Goal: Transaction & Acquisition: Book appointment/travel/reservation

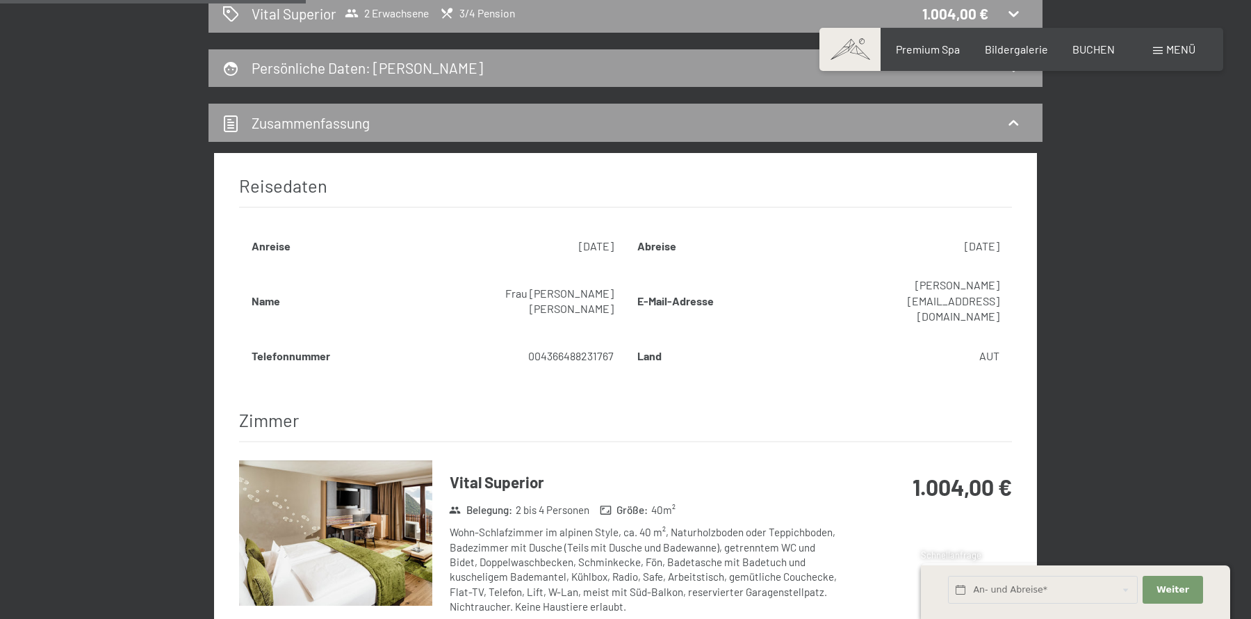
click at [749, 525] on div "Wohn-Schlafzimmer im alpinen Style, ca. 40 m², Naturholzboden oder Teppichboden…" at bounding box center [644, 569] width 389 height 89
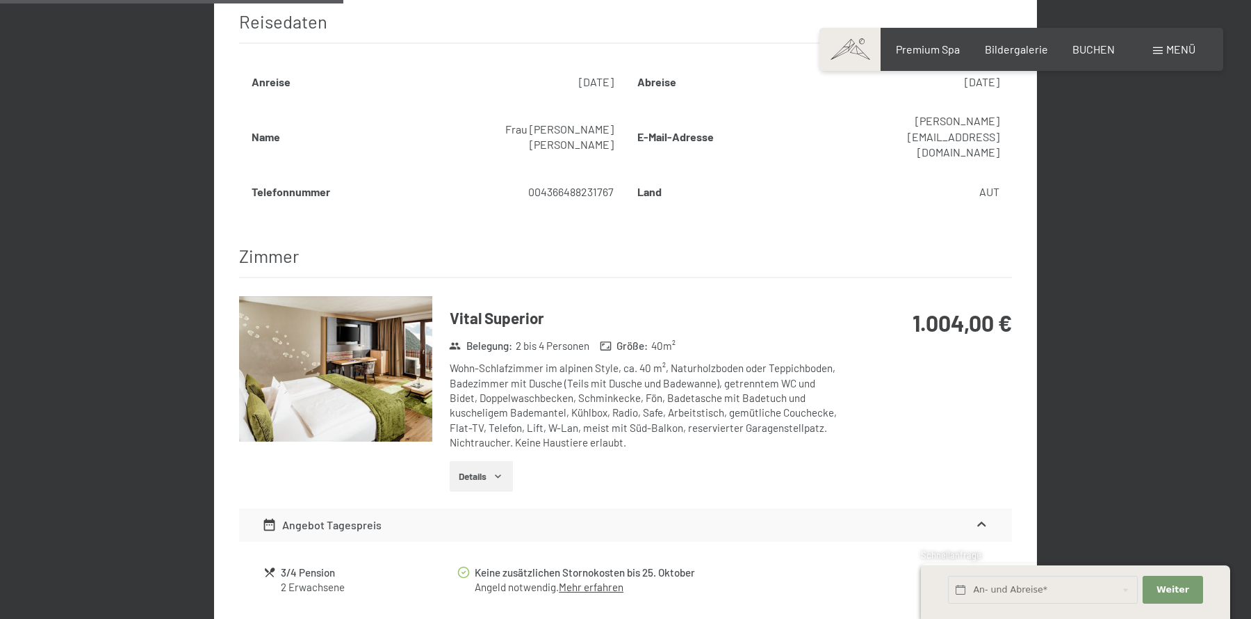
scroll to position [396, 0]
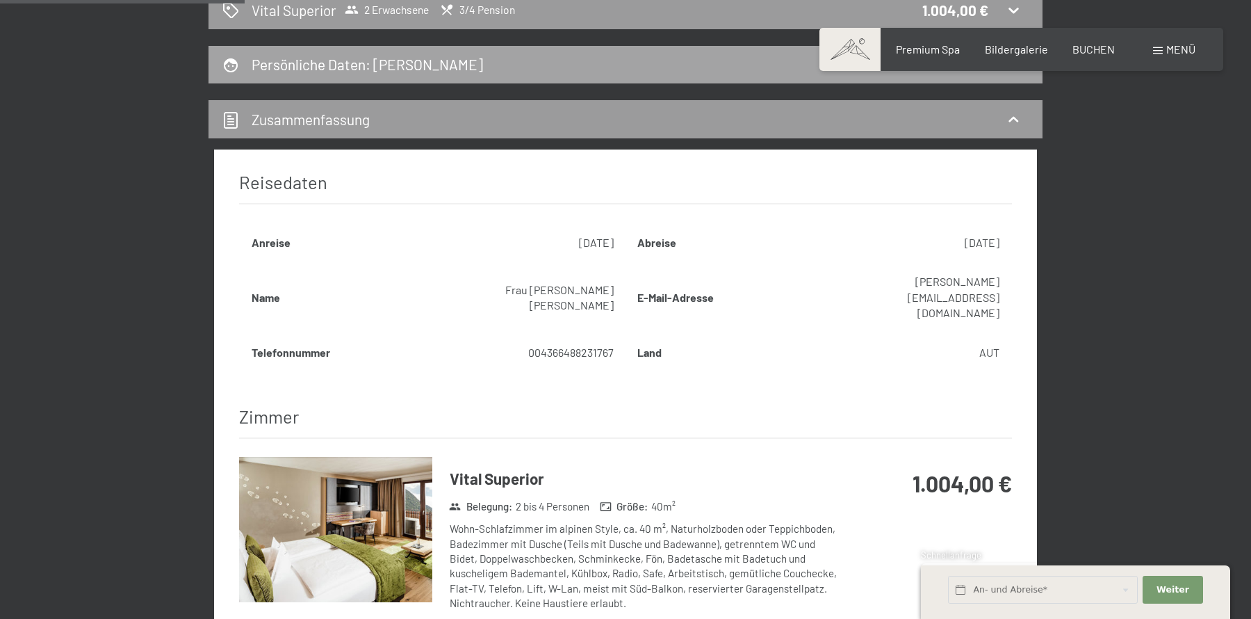
click at [521, 56] on div "Persönliche Daten : Julia Huber" at bounding box center [625, 64] width 806 height 20
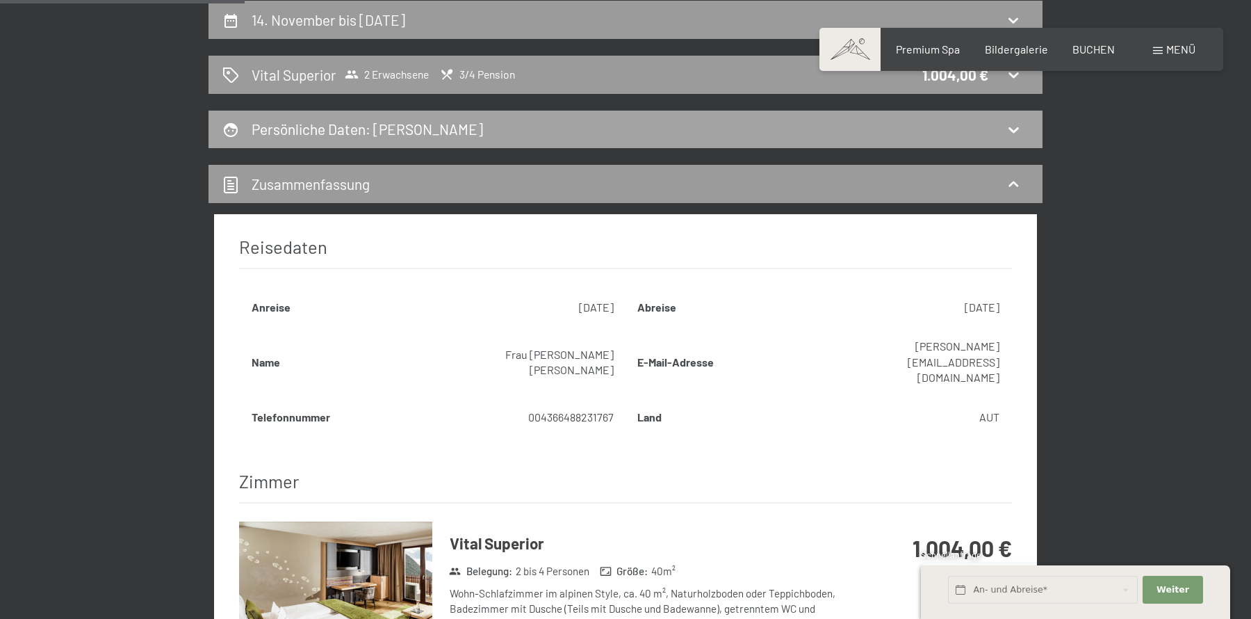
select select "f"
select select "AUT"
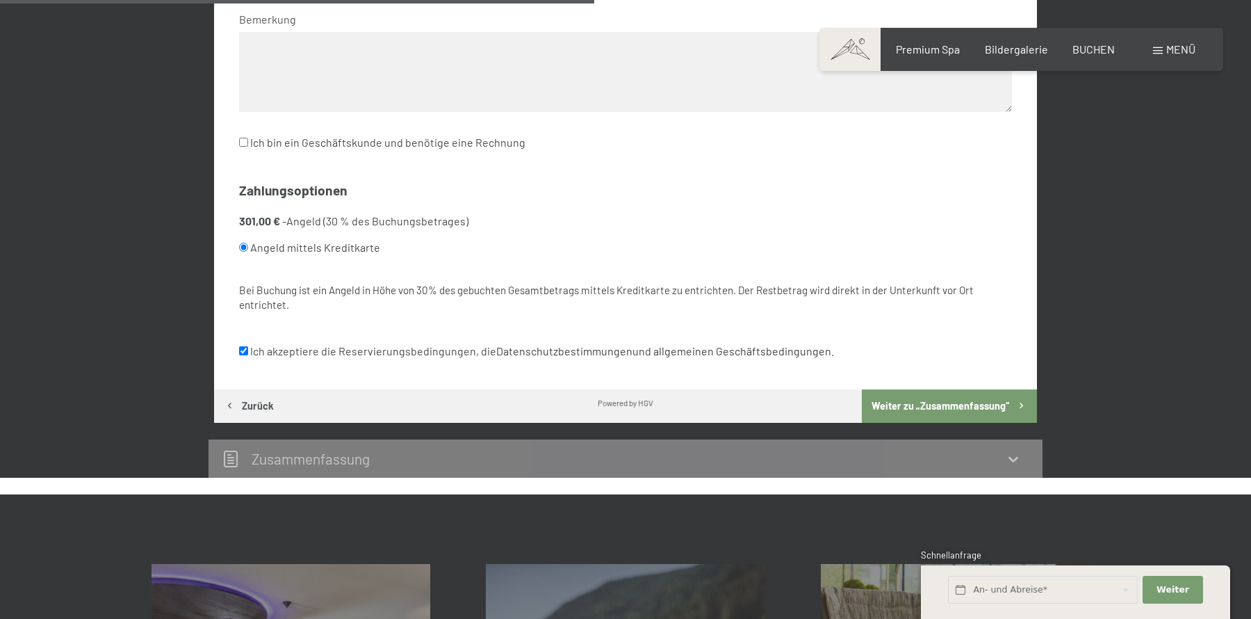
click at [935, 393] on button "Weiter zu „Zusammen­fassung“" at bounding box center [949, 405] width 175 height 33
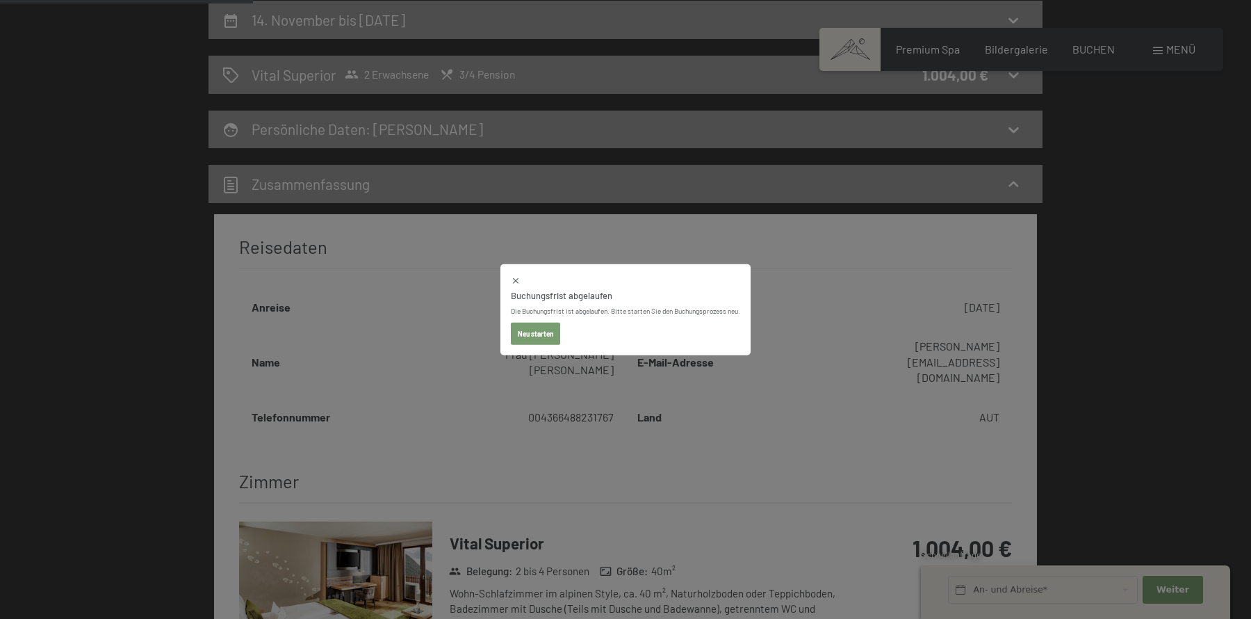
click at [535, 332] on button "Neu starten" at bounding box center [535, 333] width 49 height 22
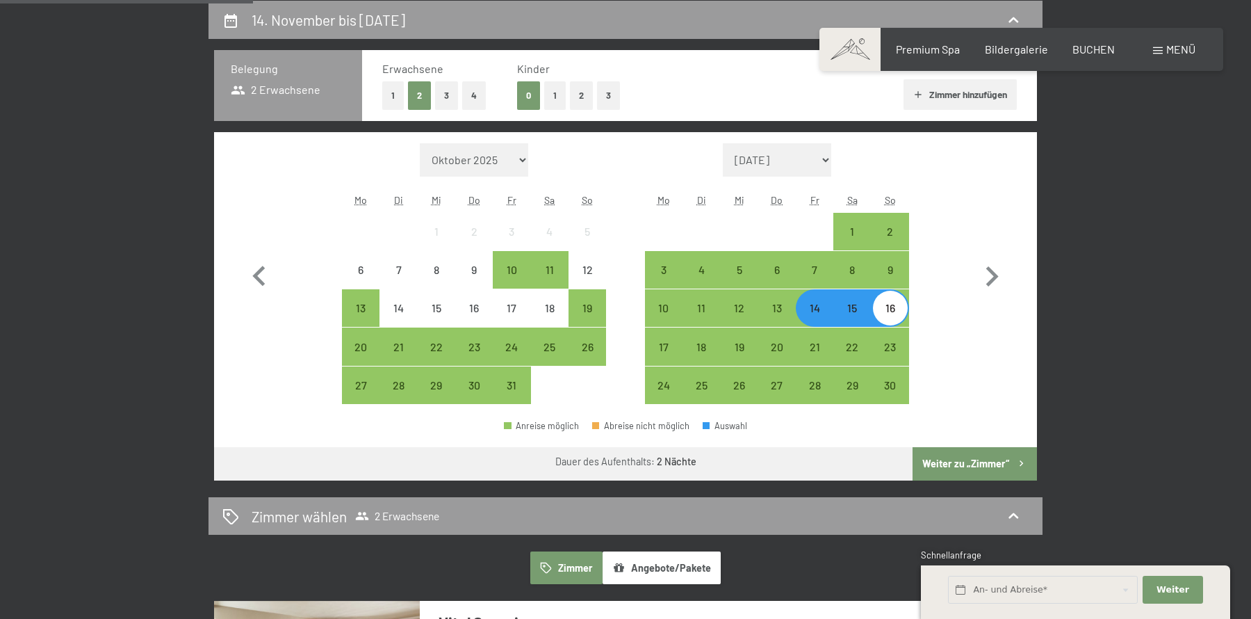
click at [986, 464] on button "Weiter zu „Zimmer“" at bounding box center [975, 463] width 124 height 33
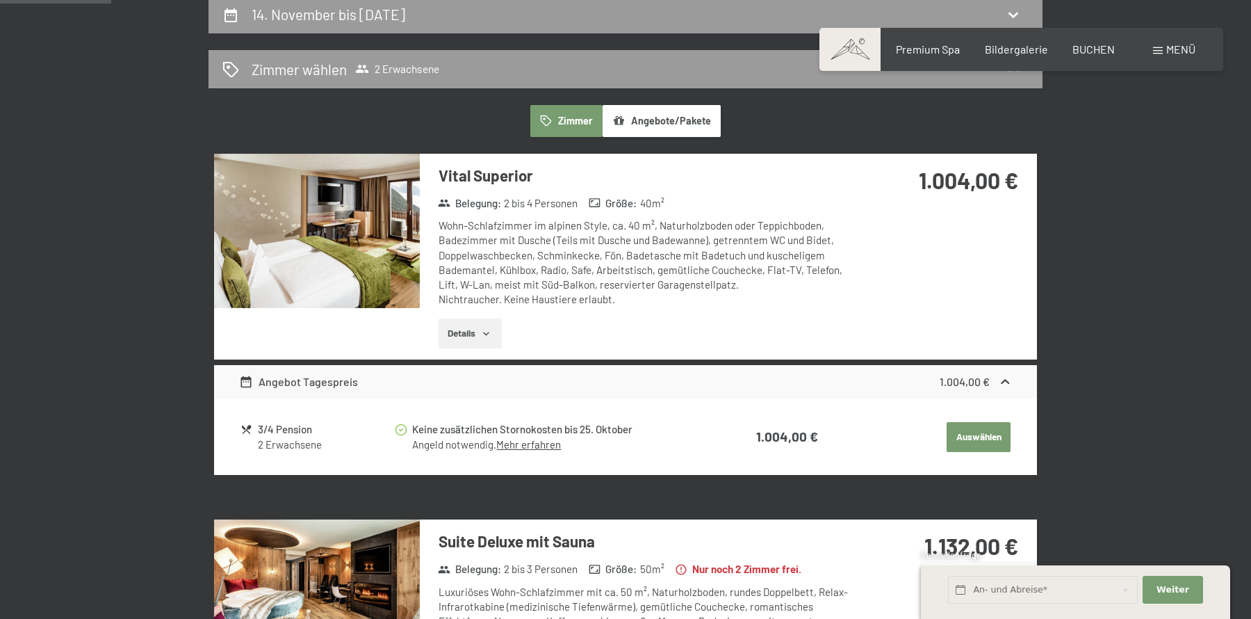
click at [971, 440] on button "Auswählen" at bounding box center [979, 437] width 64 height 31
select select "f"
select select "AUT"
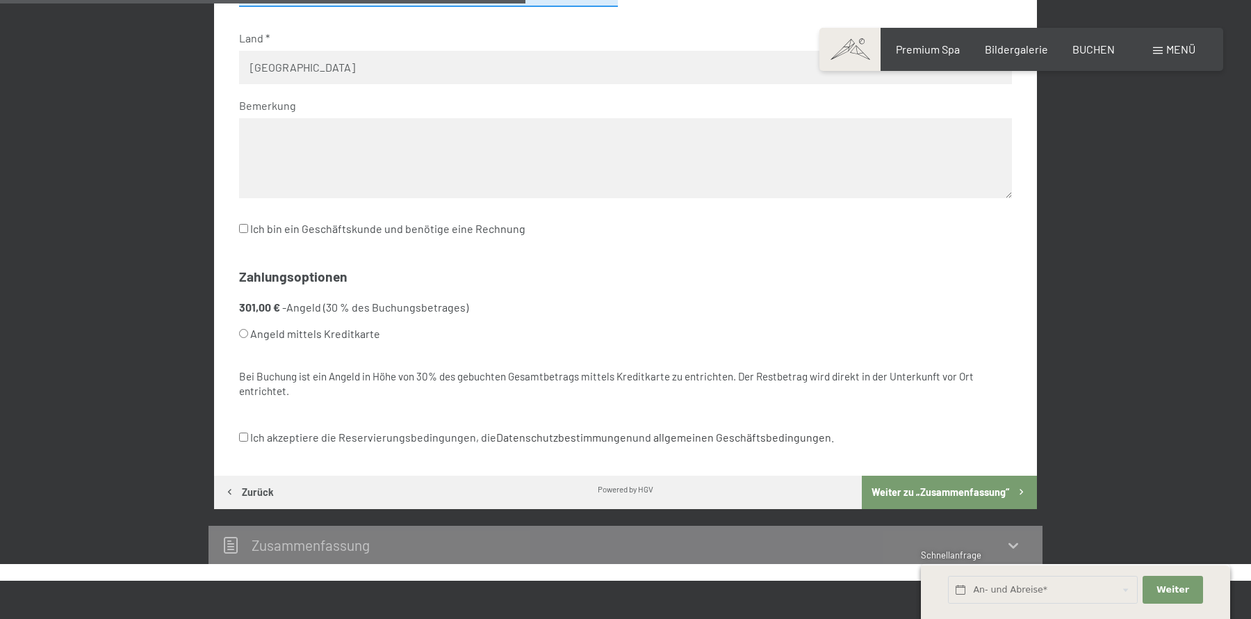
scroll to position [739, 0]
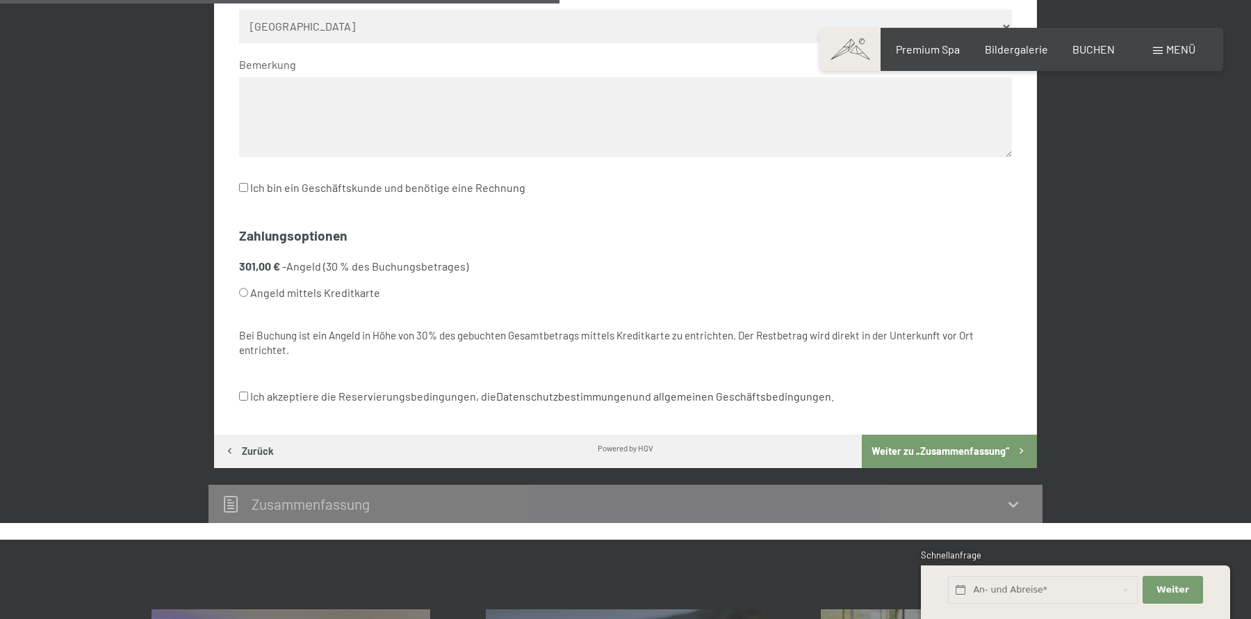
click at [242, 296] on input "Angeld mittels Kreditkarte" at bounding box center [243, 292] width 9 height 9
radio input "true"
click at [243, 398] on input "Ich akzeptiere die Reservierungsbedingungen, die Datenschutzbestimmungen und al…" at bounding box center [243, 395] width 9 height 9
checkbox input "true"
click at [918, 441] on button "Weiter zu „Zusammen­fassung“" at bounding box center [949, 450] width 175 height 33
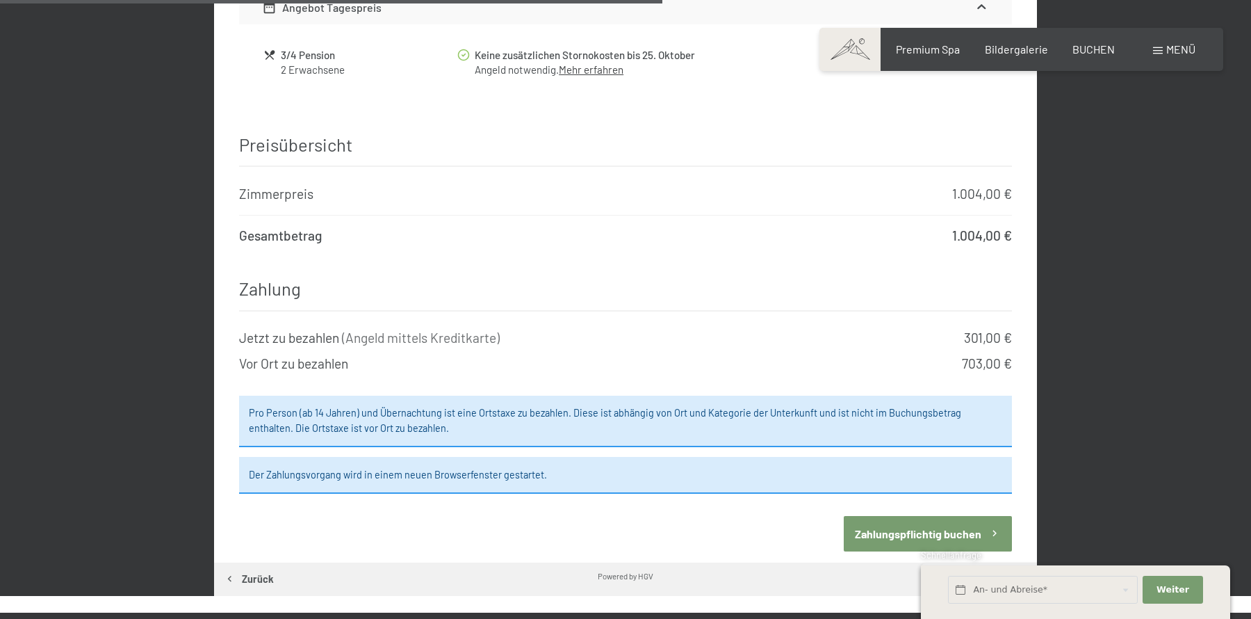
scroll to position [1073, 0]
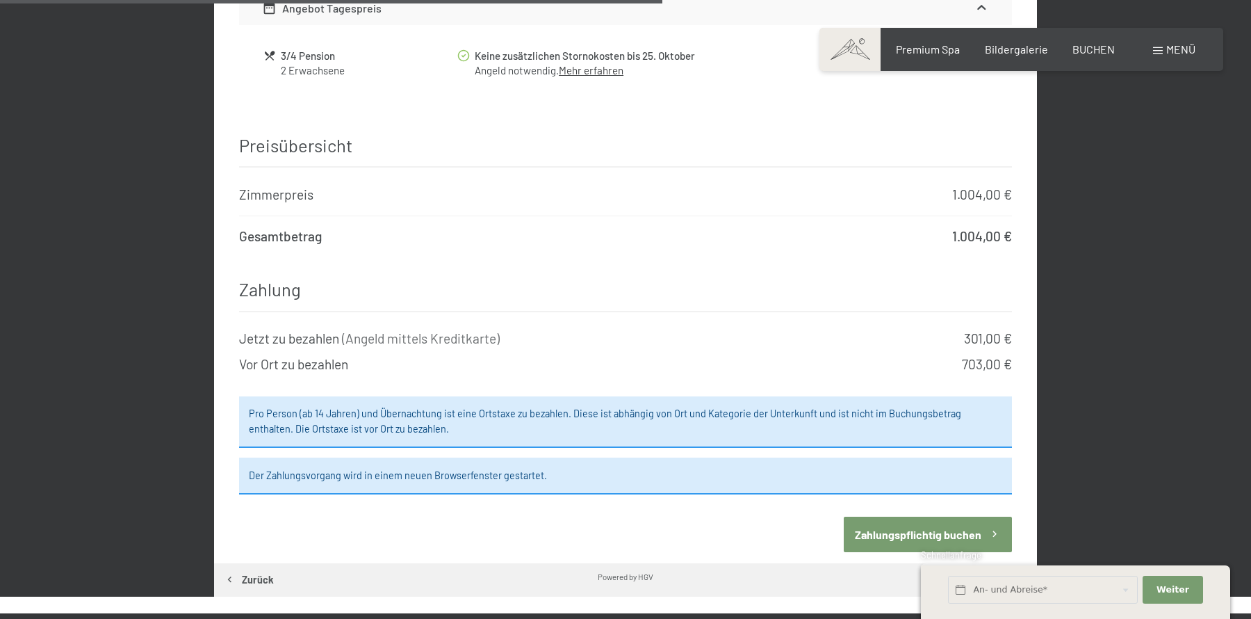
click at [915, 516] on button "Zahlungspflichtig buchen" at bounding box center [928, 533] width 168 height 35
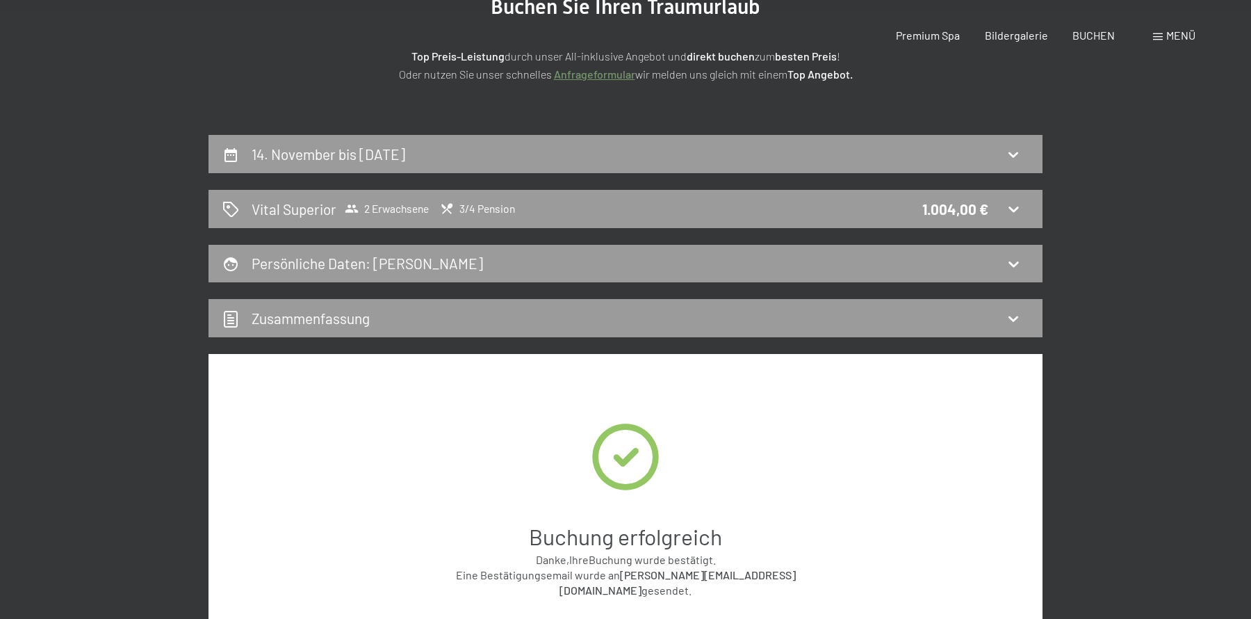
scroll to position [0, 0]
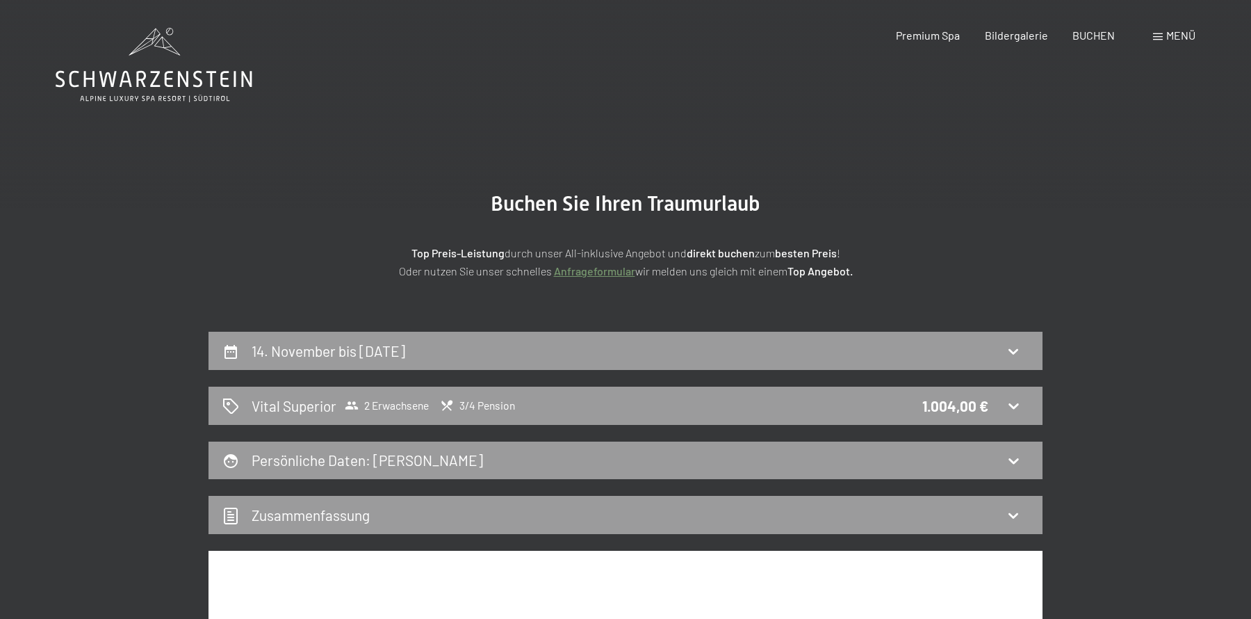
click at [845, 482] on div "14. November bis 16. November 2025 Vital Superior 2 Erwachsene 3/4 Pension 1.00…" at bounding box center [626, 626] width 834 height 588
click at [920, 35] on span "Premium Spa" at bounding box center [928, 32] width 64 height 13
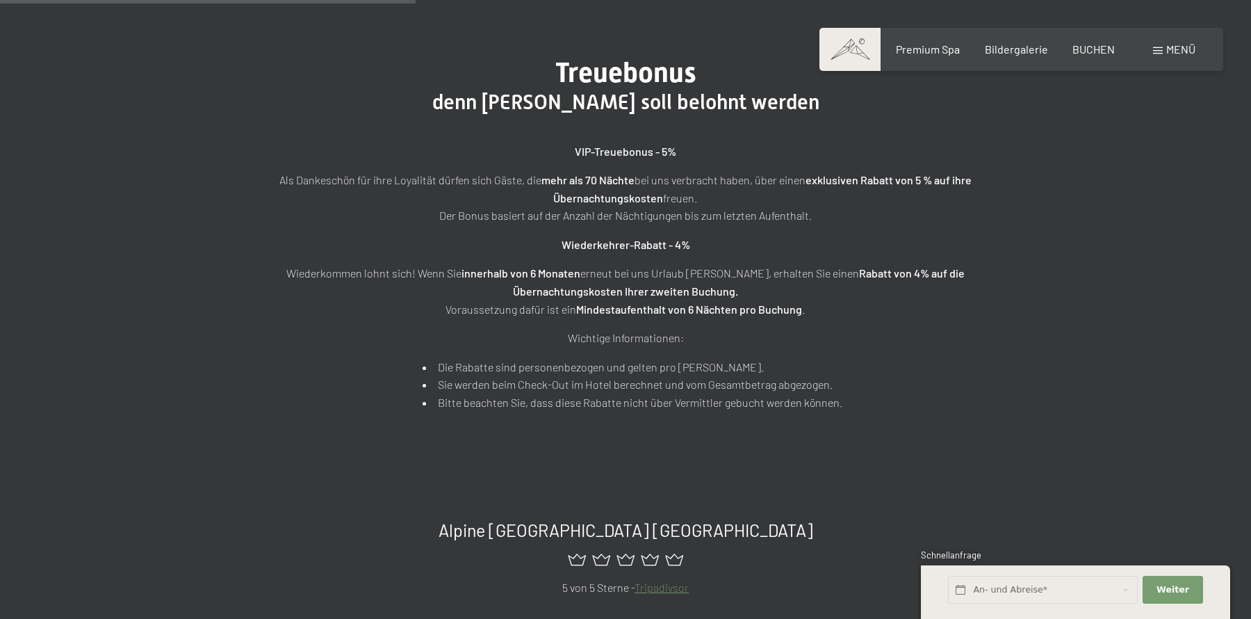
scroll to position [478, 0]
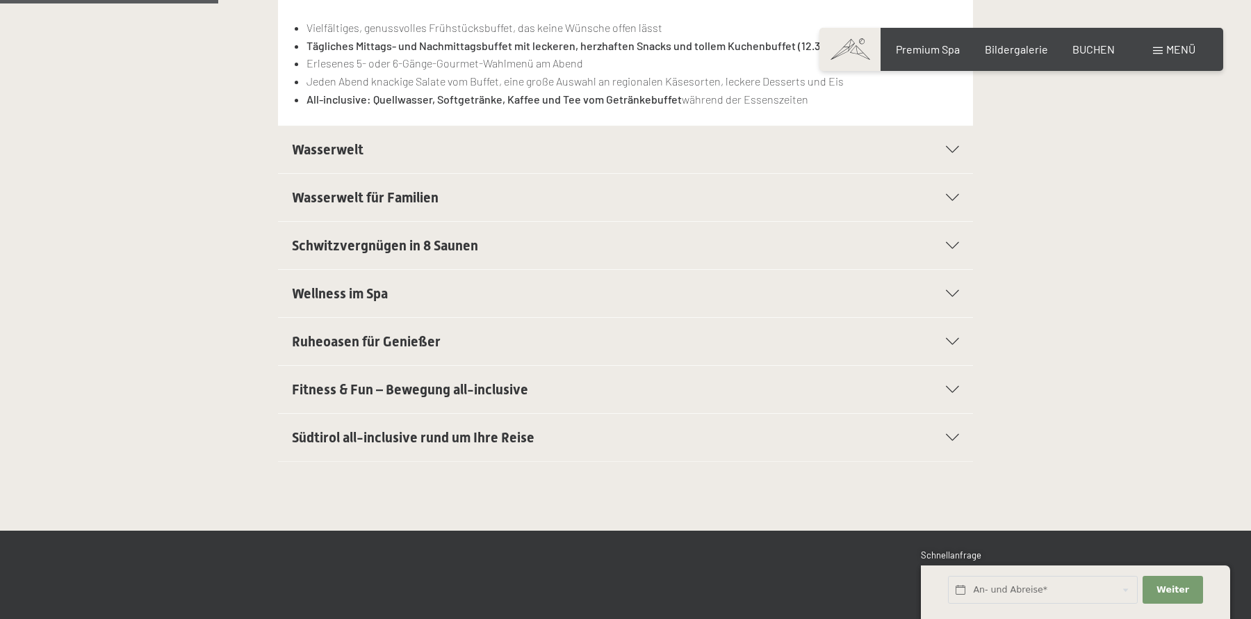
scroll to position [466, 0]
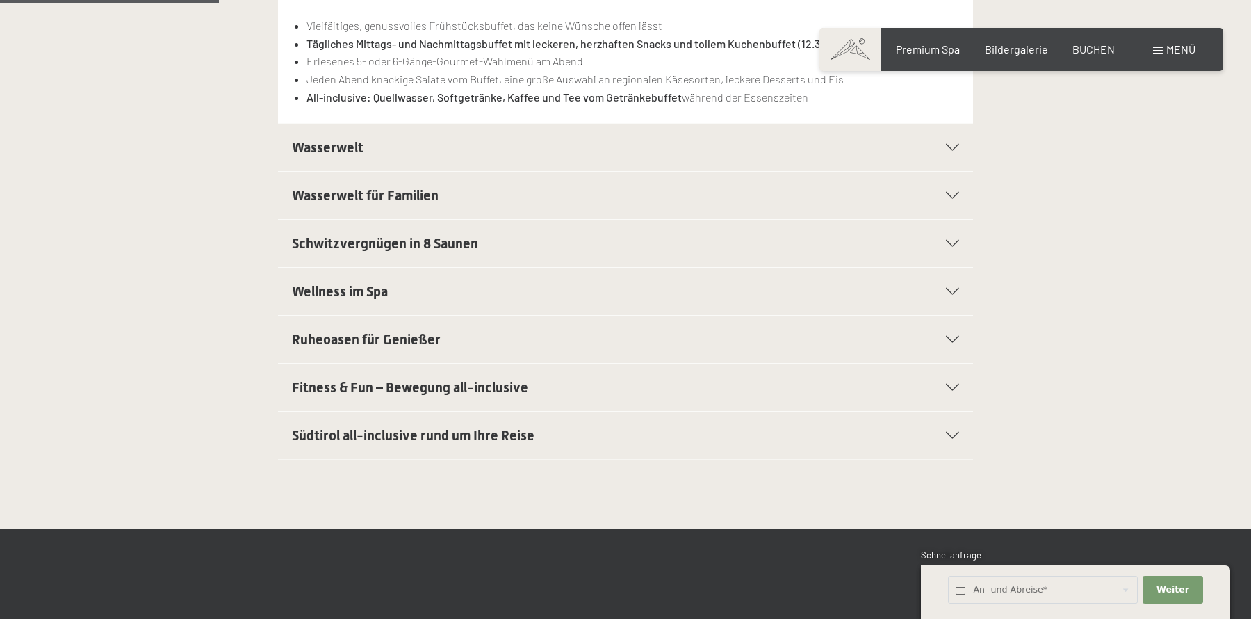
click at [562, 439] on h2 "Südtirol all-inclusive rund um Ihre Reise" at bounding box center [592, 434] width 601 height 19
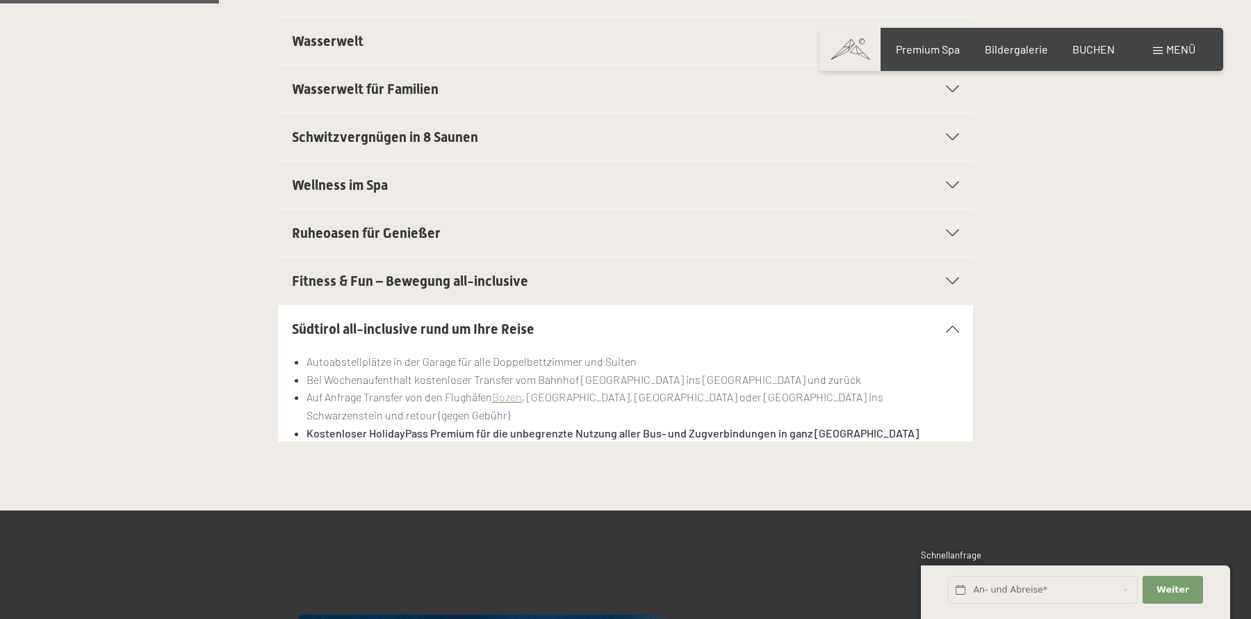
click at [403, 276] on span "Fitness & Fun – Bewegung all-inclusive" at bounding box center [410, 280] width 236 height 17
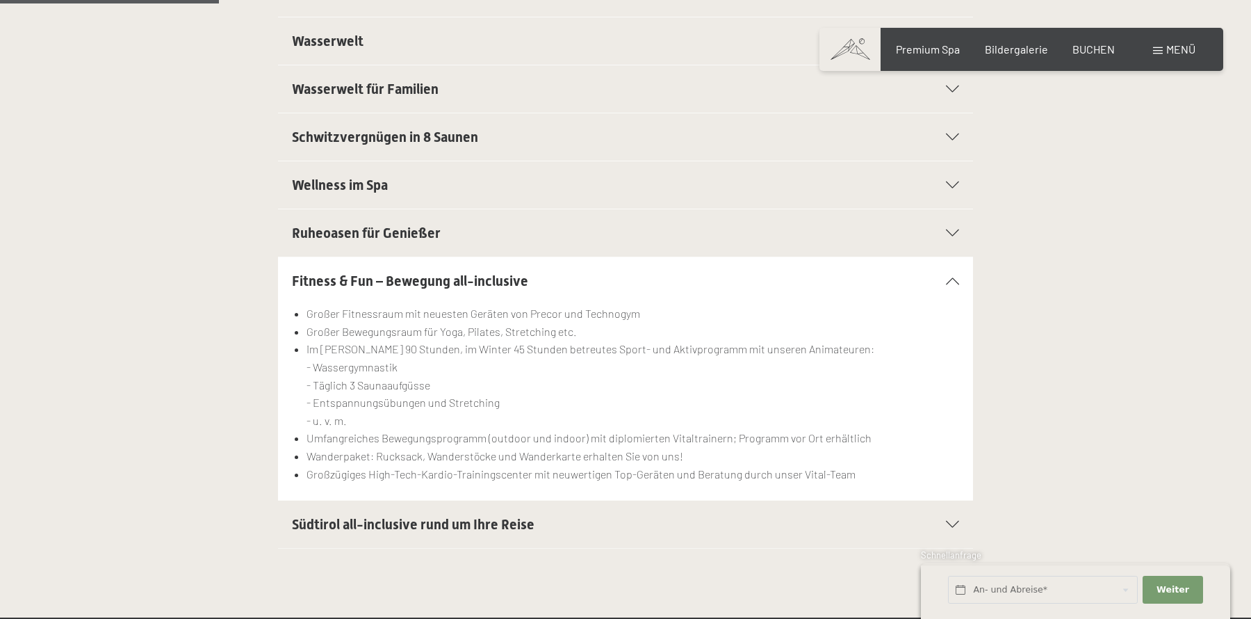
click at [403, 275] on span "Fitness & Fun – Bewegung all-inclusive" at bounding box center [410, 280] width 236 height 17
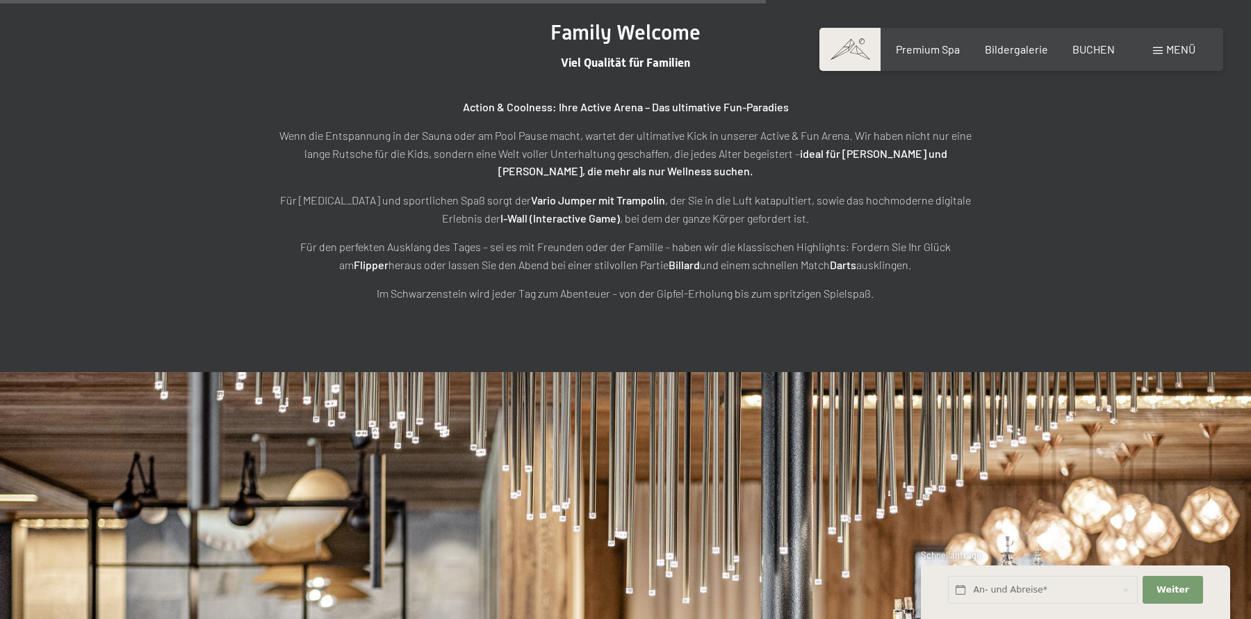
scroll to position [3681, 0]
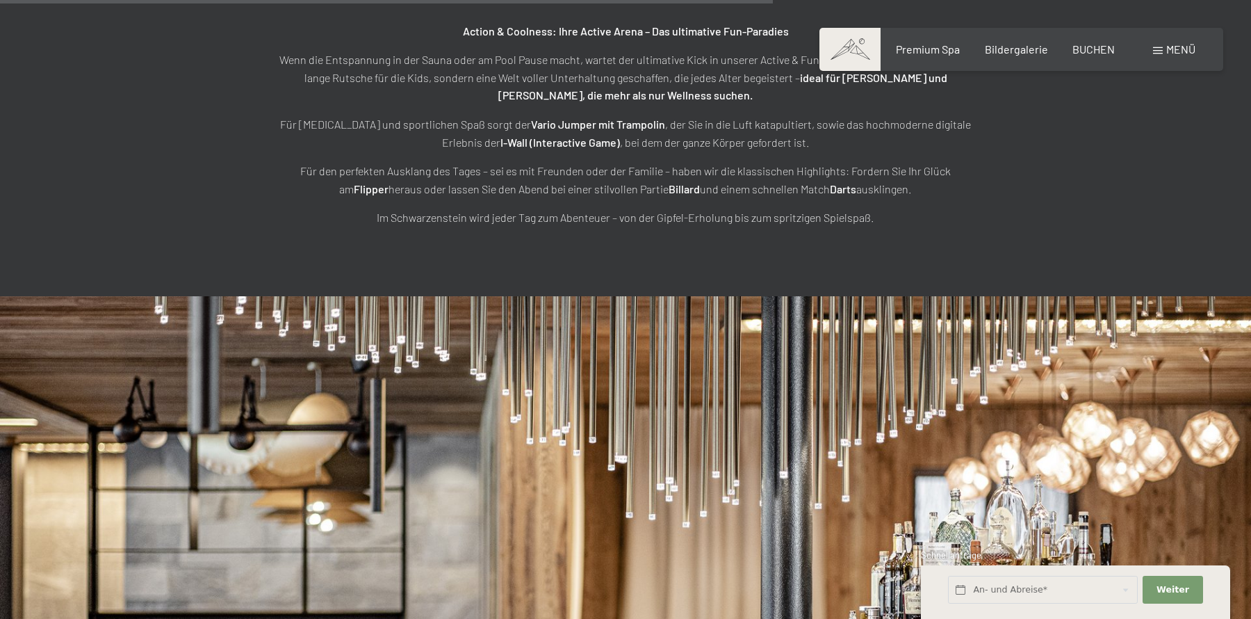
click at [1164, 52] on div "Menü" at bounding box center [1174, 49] width 42 height 15
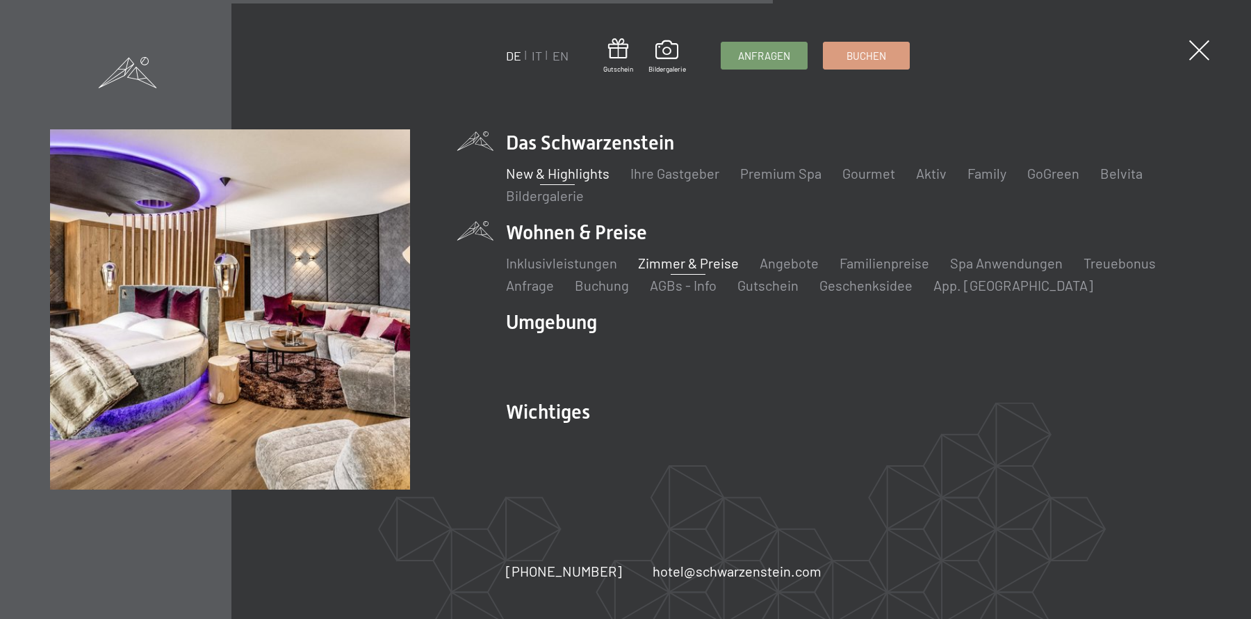
click at [700, 263] on link "Zimmer & Preise" at bounding box center [688, 262] width 101 height 17
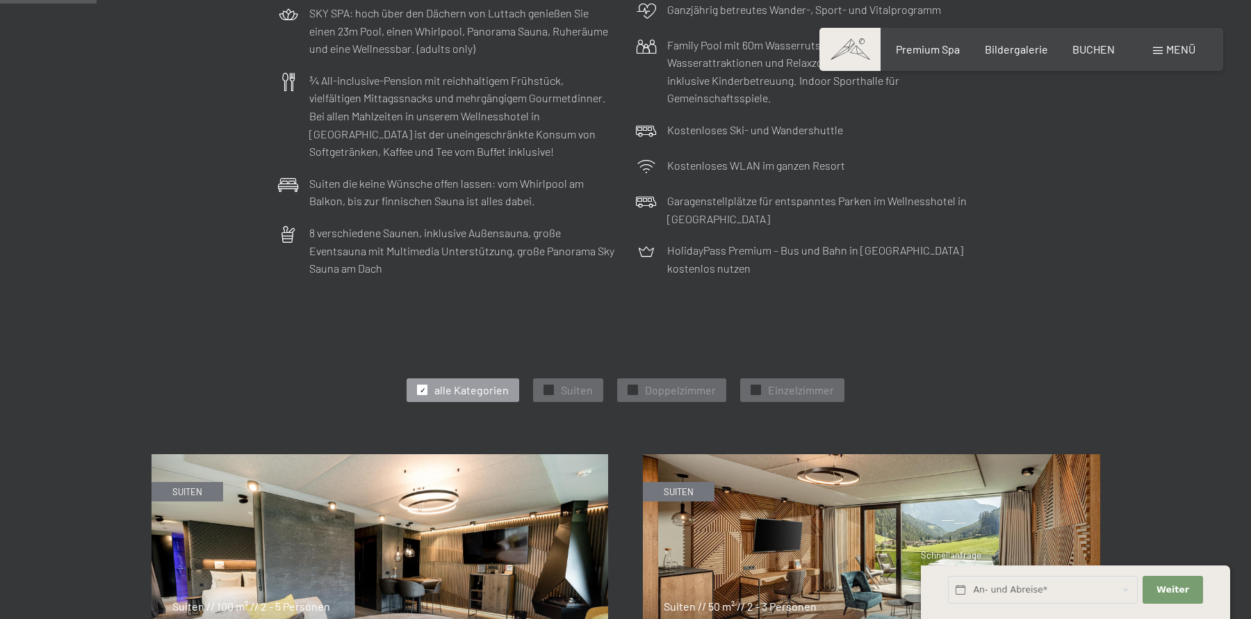
scroll to position [723, 0]
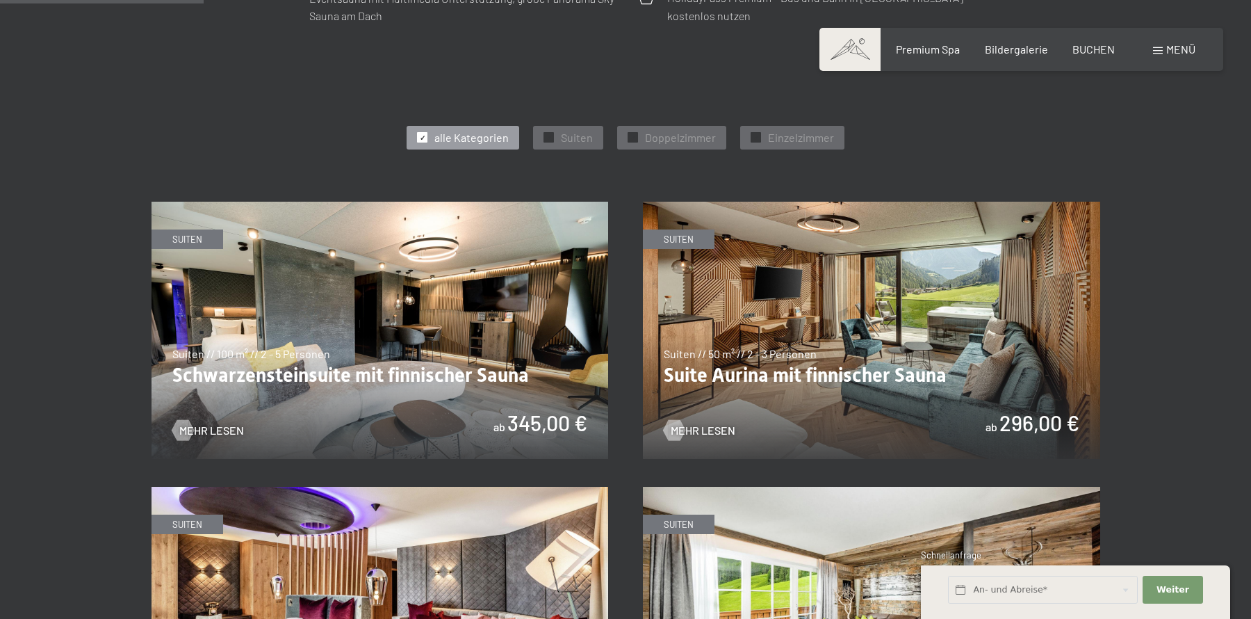
click at [1194, 44] on span "Menü" at bounding box center [1180, 48] width 29 height 13
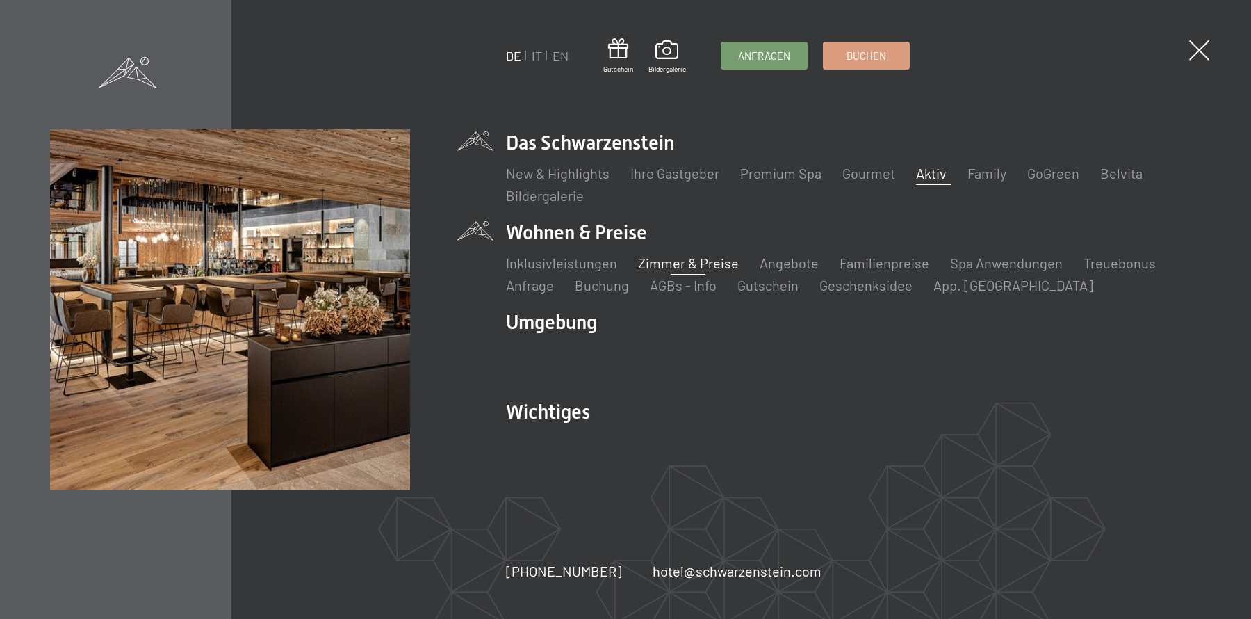
click at [921, 172] on link "Aktiv" at bounding box center [931, 173] width 31 height 17
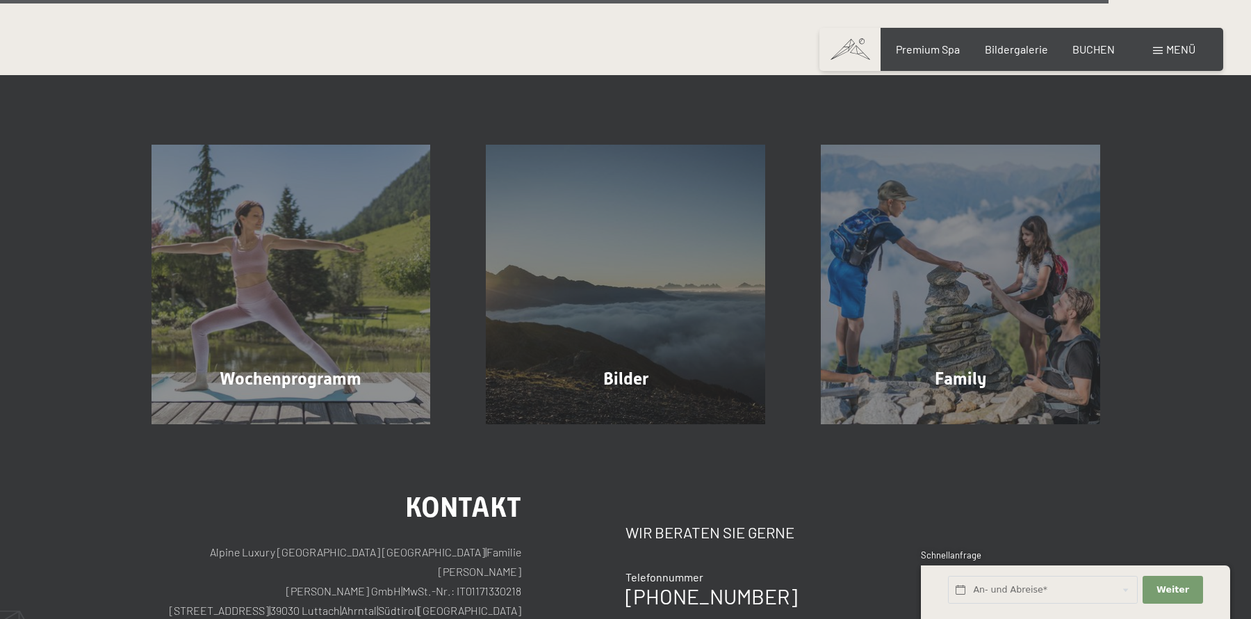
scroll to position [3995, 0]
